Goal: Information Seeking & Learning: Learn about a topic

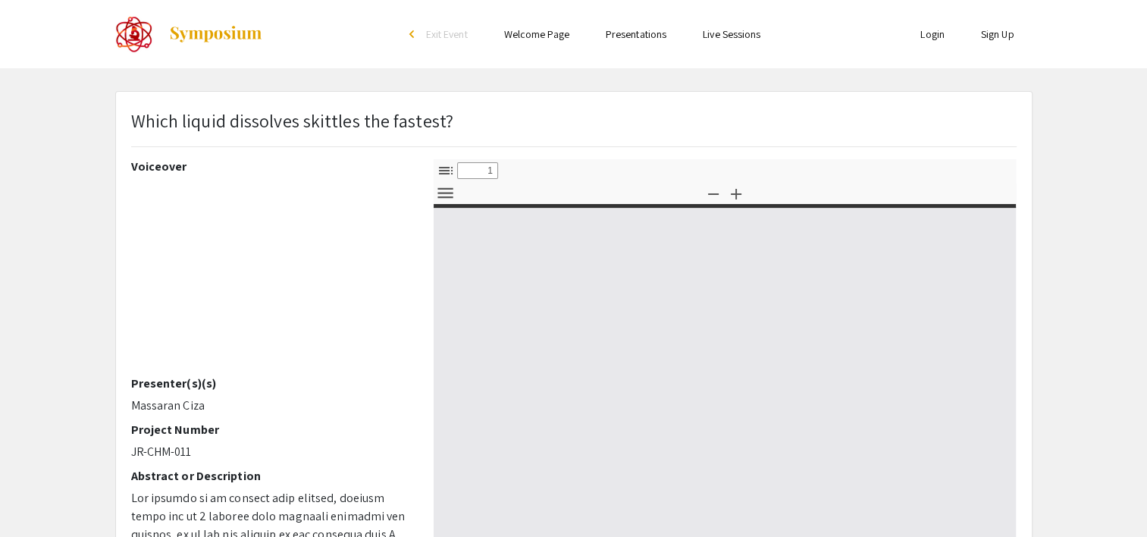
select select "custom"
type input "0"
select select "custom"
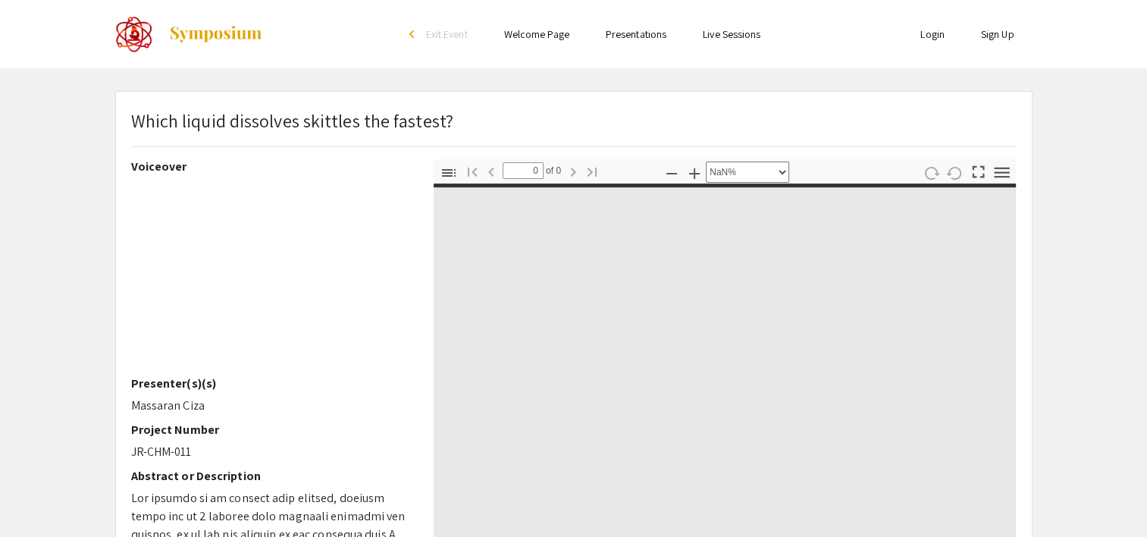
type input "1"
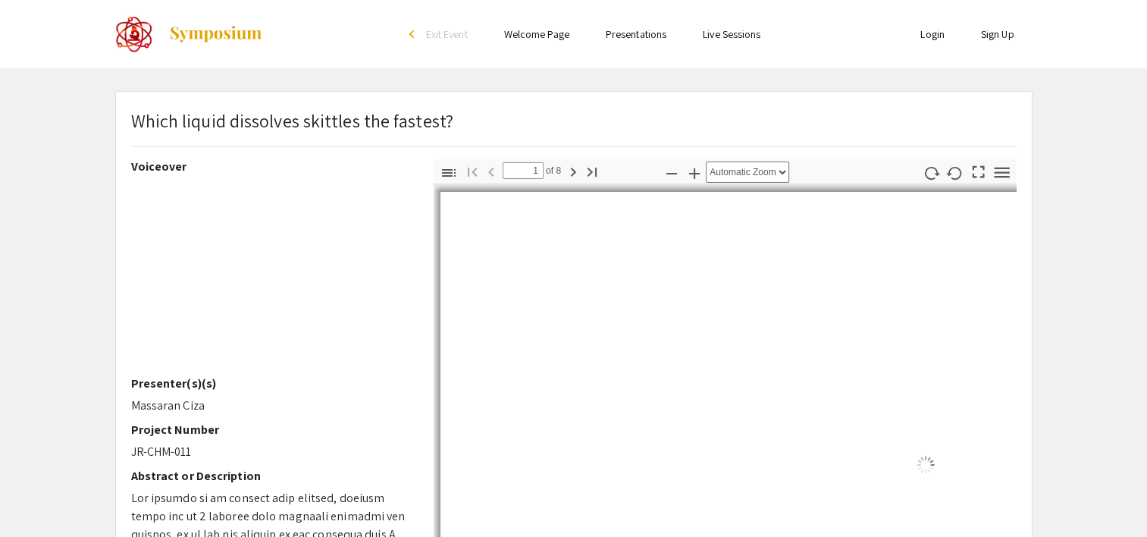
select select "auto"
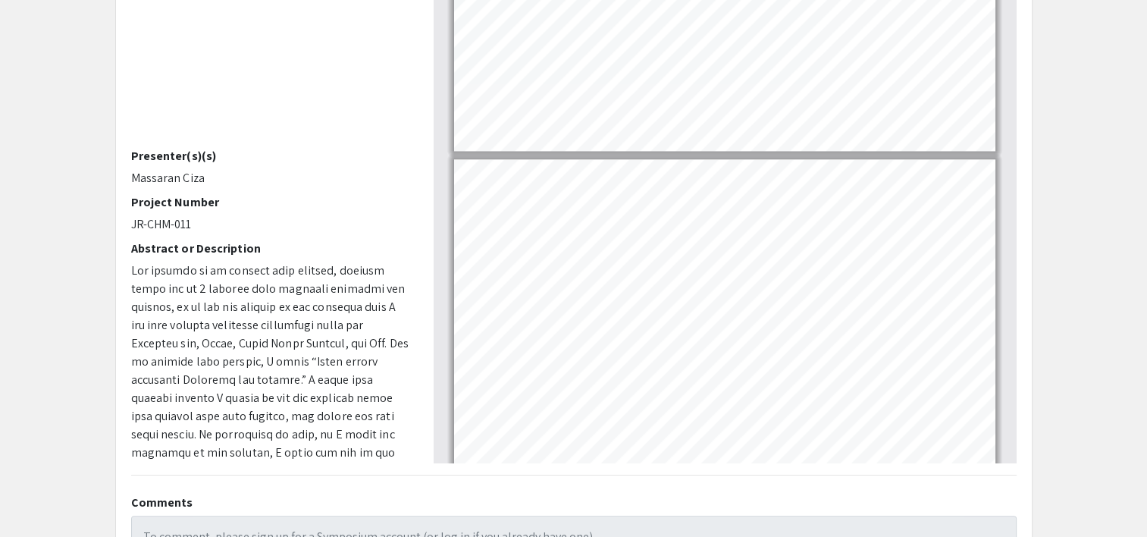
scroll to position [1997, 0]
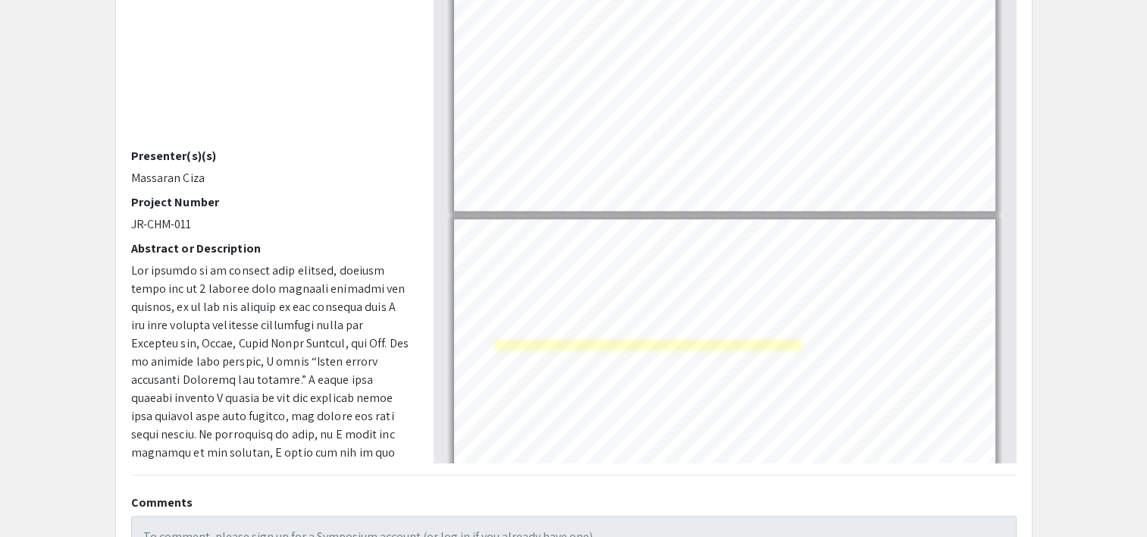
type input "8"
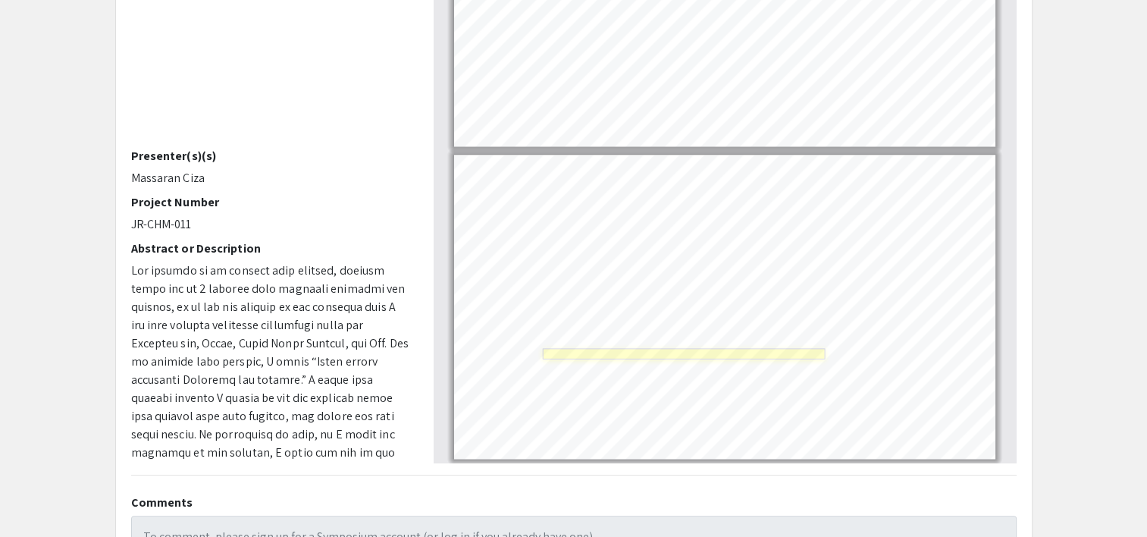
click at [665, 351] on link "Page 8" at bounding box center [684, 353] width 283 height 11
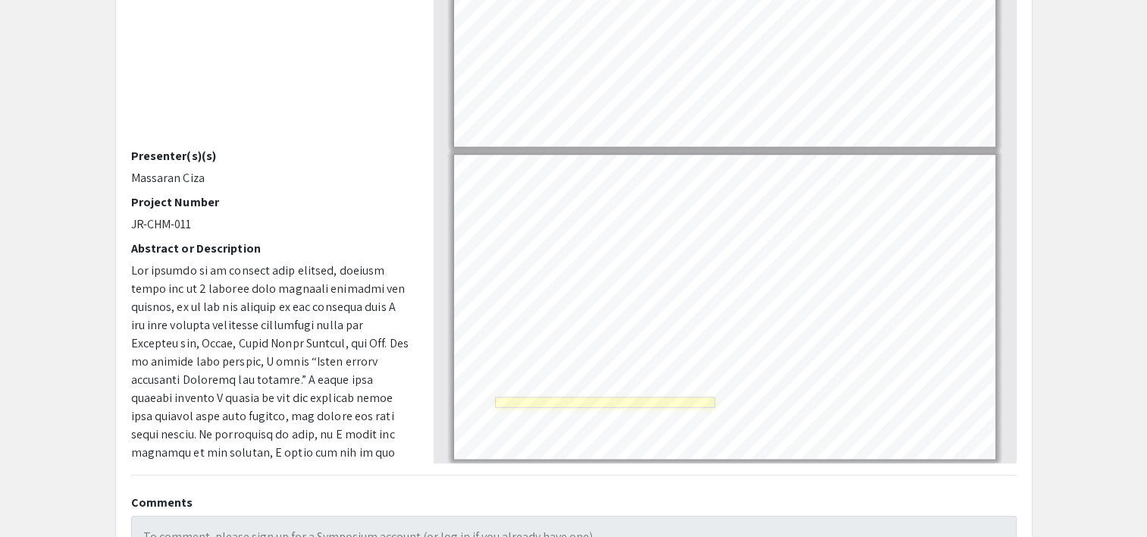
click at [582, 397] on link "Page 8" at bounding box center [605, 402] width 220 height 11
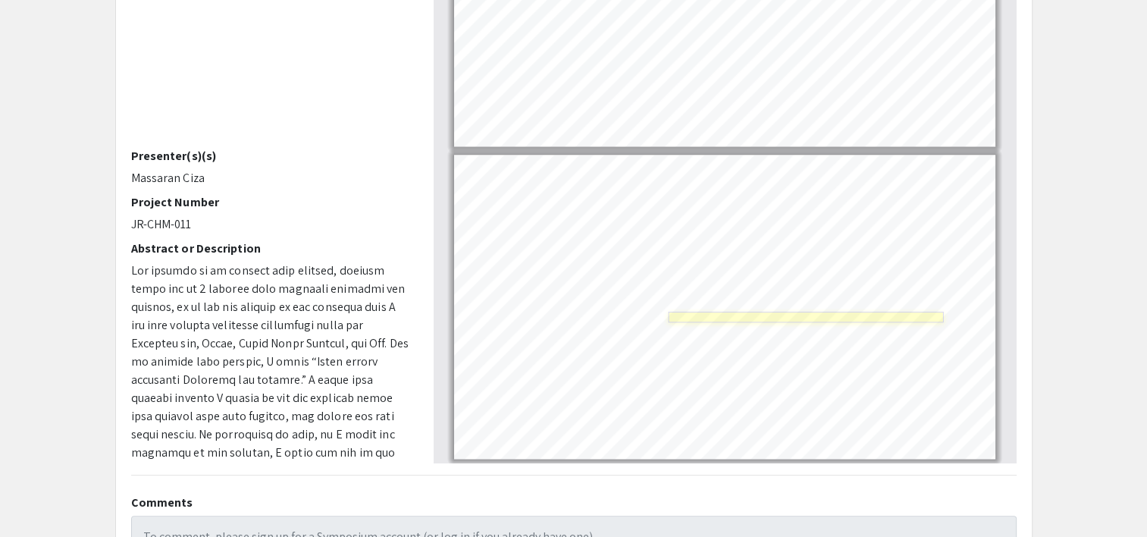
click at [695, 312] on link "Page 8" at bounding box center [806, 317] width 275 height 11
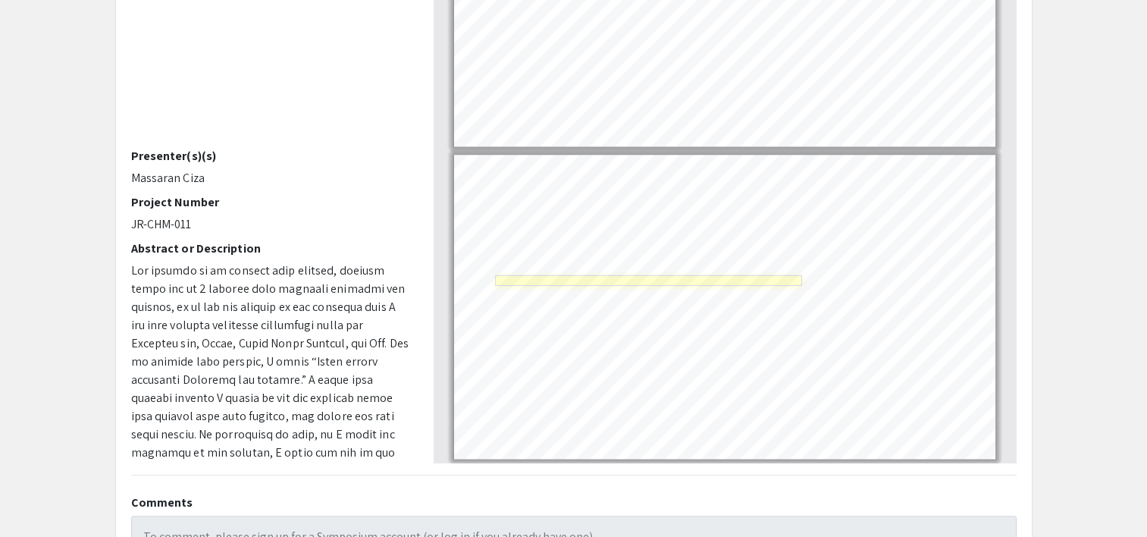
click at [626, 276] on link "Page 8" at bounding box center [648, 280] width 307 height 11
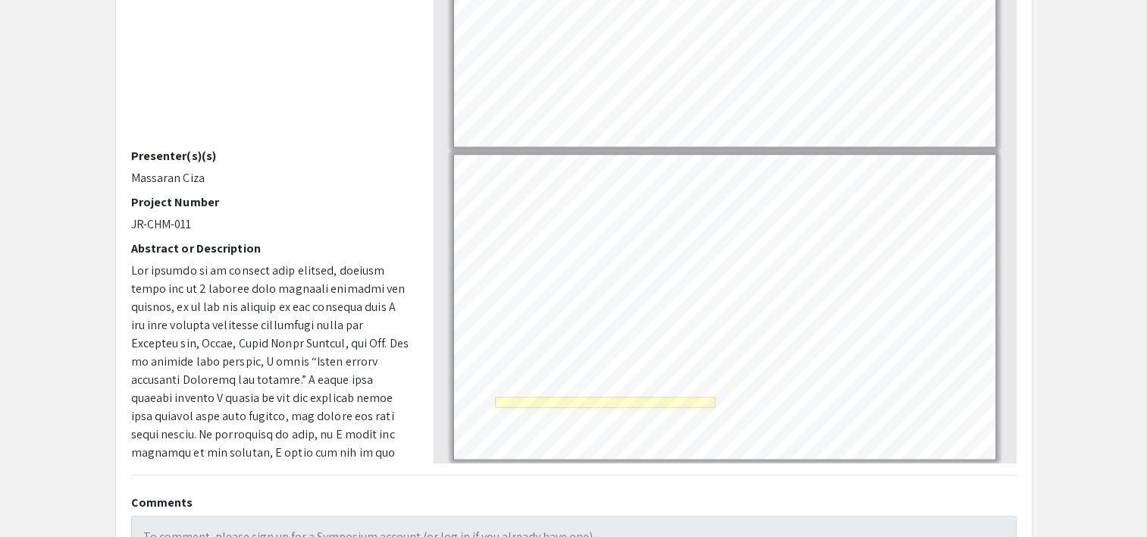
click at [546, 398] on link "Page 8" at bounding box center [605, 402] width 220 height 11
click at [527, 397] on link "Page 8" at bounding box center [605, 402] width 220 height 11
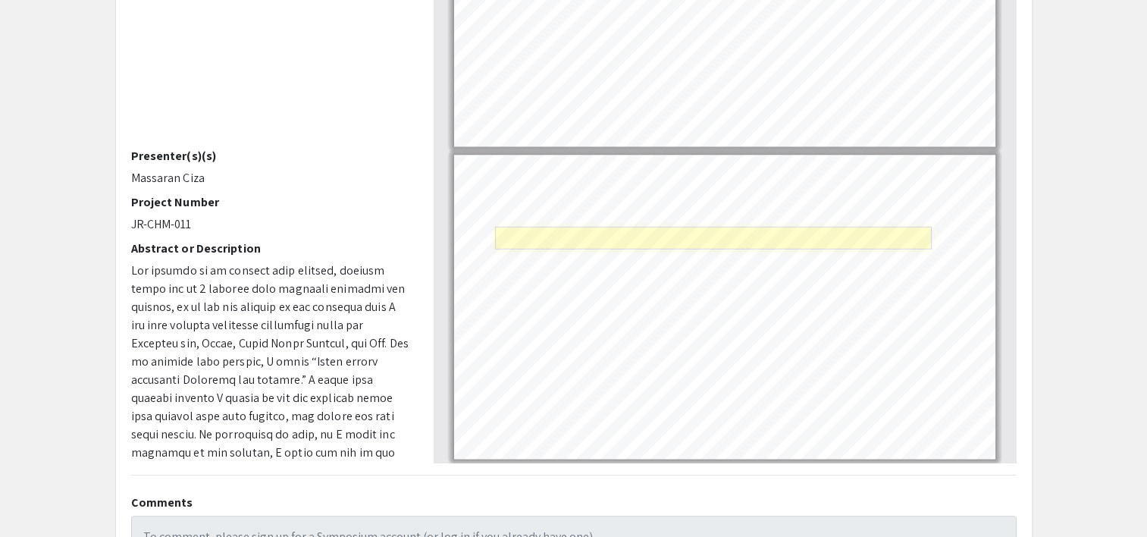
click at [718, 228] on link "Page 8" at bounding box center [713, 237] width 437 height 23
